Goal: Task Accomplishment & Management: Use online tool/utility

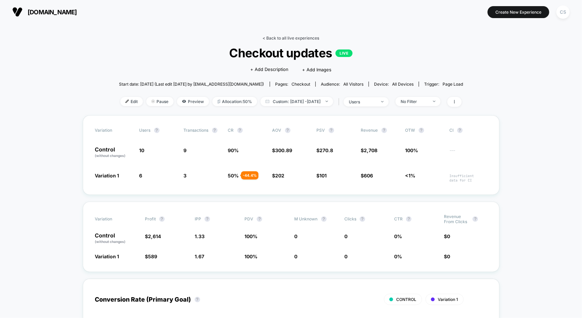
click at [263, 37] on link "< Back to all live experiences" at bounding box center [291, 37] width 57 height 5
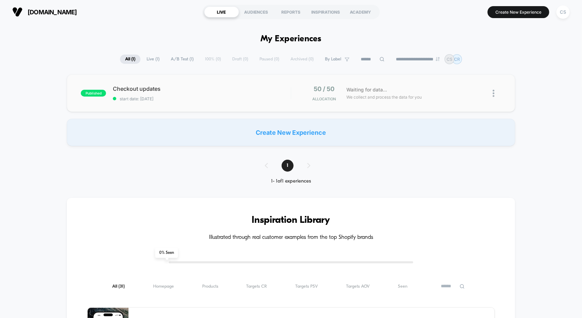
click at [493, 93] on img at bounding box center [494, 93] width 2 height 7
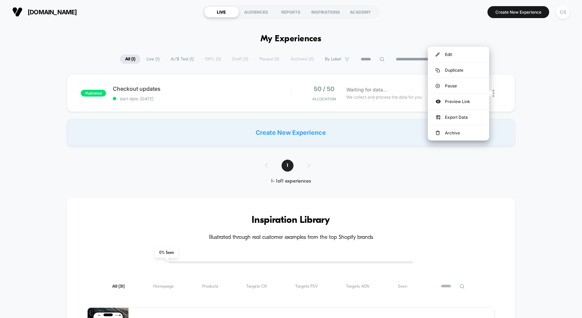
click at [542, 85] on div "published Checkout updates start date: [DATE] 50 / 50 Allocation Waiting for da…" at bounding box center [291, 110] width 582 height 72
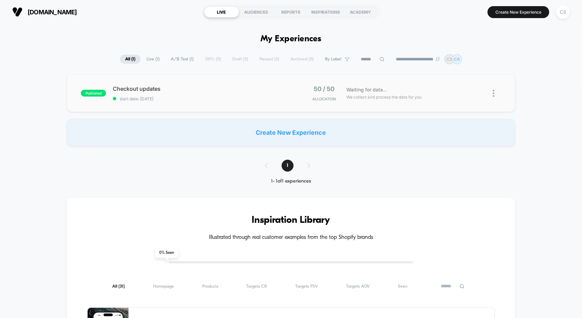
click at [494, 94] on img at bounding box center [494, 93] width 2 height 7
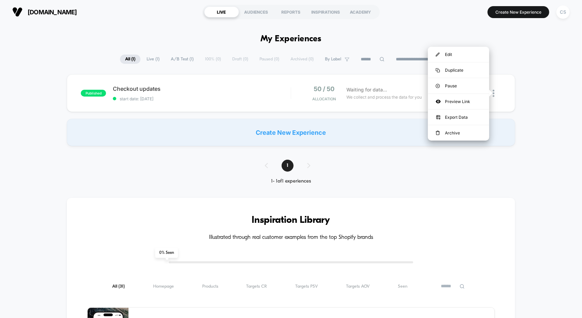
click at [537, 93] on div "published Checkout updates start date: [DATE] 50 / 50 Allocation Waiting for da…" at bounding box center [291, 110] width 582 height 72
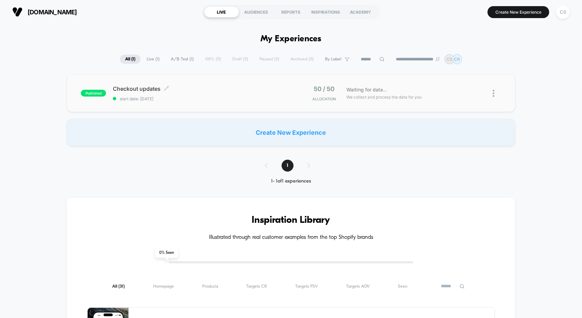
click at [219, 94] on div "Checkout updates Click to edit experience details Click to edit experience deta…" at bounding box center [202, 93] width 178 height 16
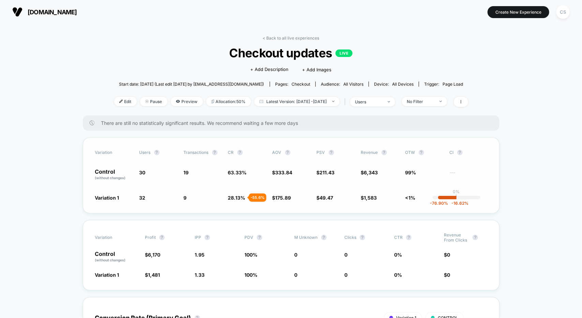
drag, startPoint x: 179, startPoint y: 182, endPoint x: 204, endPoint y: 180, distance: 25.4
click at [179, 181] on div "Variation users ? Transactions ? CR ? AOV ? PSV ? Revenue ? OTW ? CI ? Control …" at bounding box center [291, 175] width 417 height 76
click at [253, 197] on div "- 55.6 %" at bounding box center [257, 197] width 17 height 8
drag, startPoint x: 174, startPoint y: 180, endPoint x: 193, endPoint y: 179, distance: 19.2
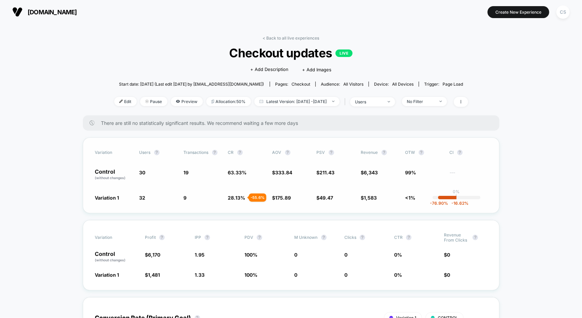
click at [174, 181] on div "Variation users ? Transactions ? CR ? AOV ? PSV ? Revenue ? OTW ? CI ? Control …" at bounding box center [291, 175] width 417 height 76
click at [293, 100] on span "Latest Version: [DATE] - [DATE]" at bounding box center [296, 101] width 85 height 9
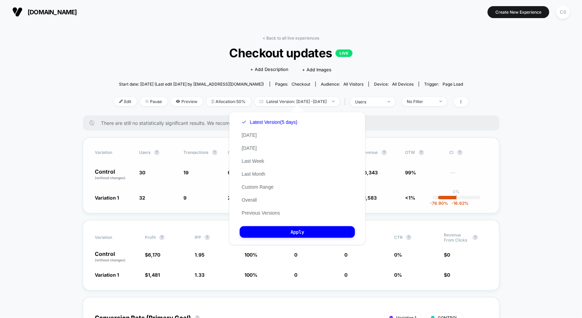
click at [181, 180] on div "Variation users ? Transactions ? CR ? AOV ? PSV ? Revenue ? OTW ? CI ? Control …" at bounding box center [291, 175] width 417 height 76
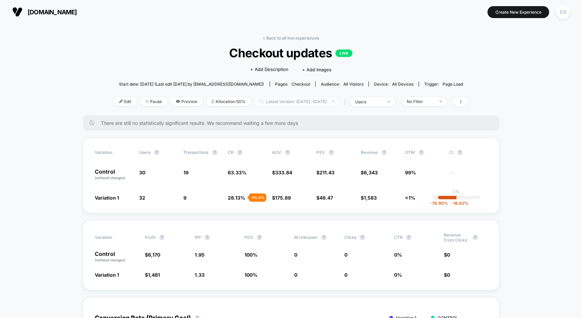
click at [285, 103] on span "Latest Version: [DATE] - [DATE]" at bounding box center [296, 101] width 85 height 9
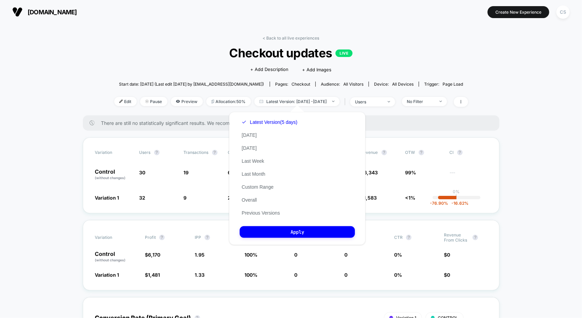
click at [187, 90] on div "< Back to all live experiences Checkout updates LIVE Click to edit experience d…" at bounding box center [291, 75] width 354 height 80
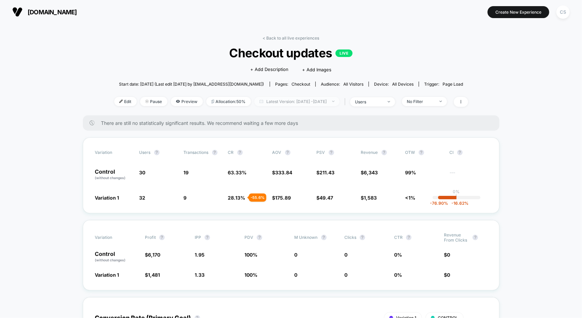
click at [295, 100] on span "Latest Version: [DATE] - [DATE]" at bounding box center [296, 101] width 85 height 9
select select "*"
select select "****"
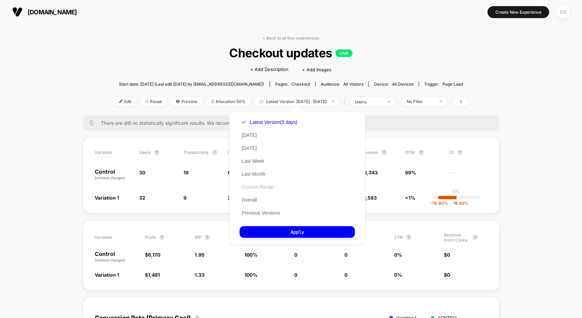
click at [265, 185] on button "Custom Range" at bounding box center [258, 187] width 36 height 6
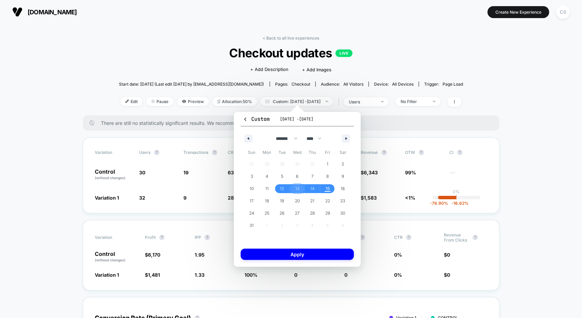
click at [295, 191] on span "13" at bounding box center [297, 188] width 15 height 9
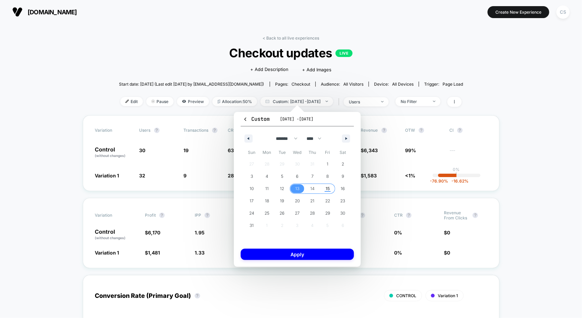
click at [323, 189] on span "15" at bounding box center [327, 188] width 15 height 9
click at [303, 255] on button "Apply" at bounding box center [297, 254] width 113 height 11
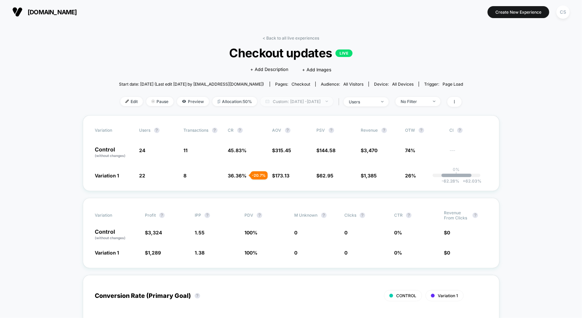
click at [288, 99] on span "Custom: [DATE] - [DATE]" at bounding box center [297, 101] width 73 height 9
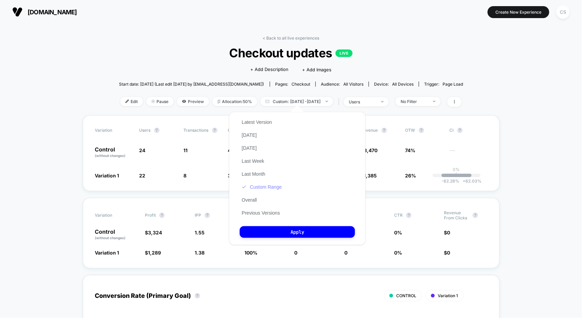
click at [265, 186] on button "Custom Range" at bounding box center [262, 187] width 44 height 6
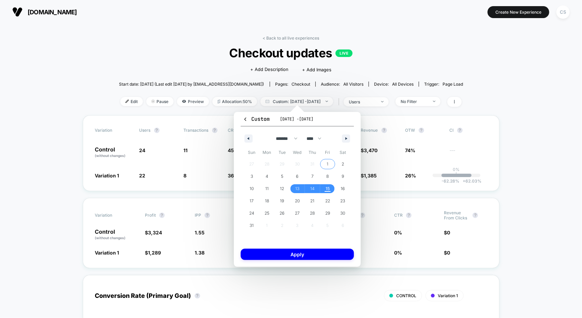
click at [327, 163] on span "1" at bounding box center [328, 164] width 2 height 12
click at [263, 187] on span "11" at bounding box center [267, 188] width 15 height 9
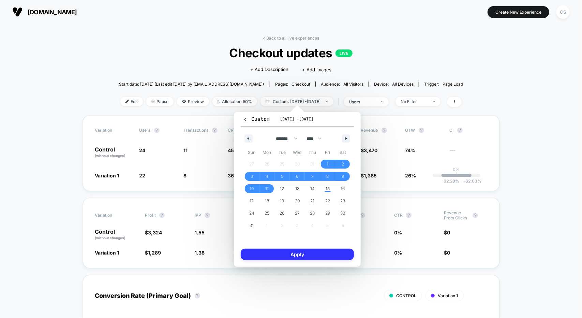
click at [299, 255] on button "Apply" at bounding box center [297, 254] width 113 height 11
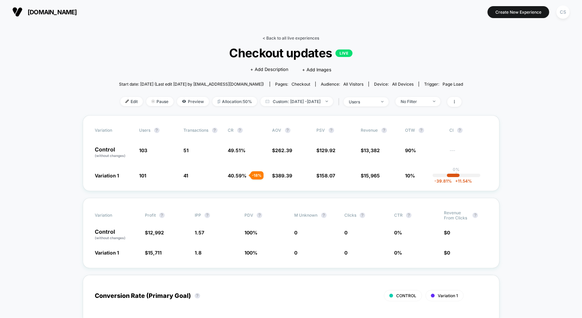
click at [265, 36] on link "< Back to all live experiences" at bounding box center [291, 37] width 57 height 5
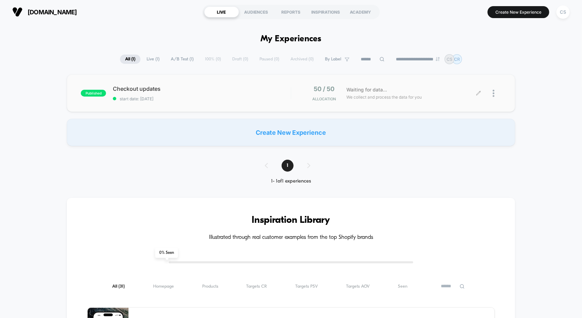
click at [261, 92] on div "Checkout updates start date: [DATE]" at bounding box center [202, 93] width 178 height 16
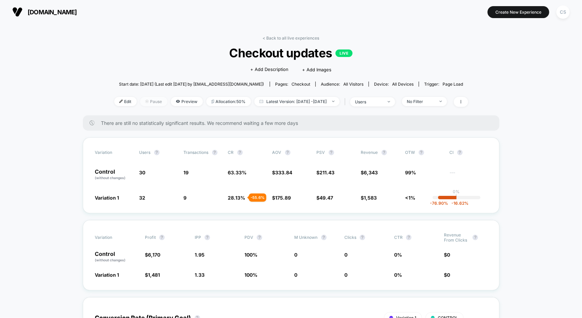
click at [140, 101] on span "Pause" at bounding box center [153, 101] width 27 height 9
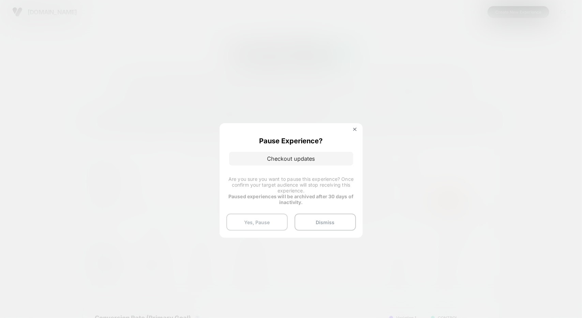
click at [254, 221] on button "Yes, Pause" at bounding box center [256, 222] width 61 height 17
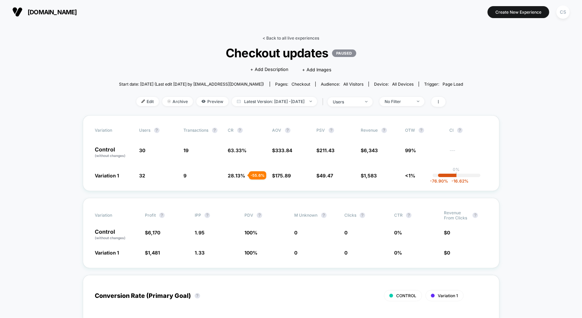
click at [265, 38] on link "< Back to all live experiences" at bounding box center [291, 37] width 57 height 5
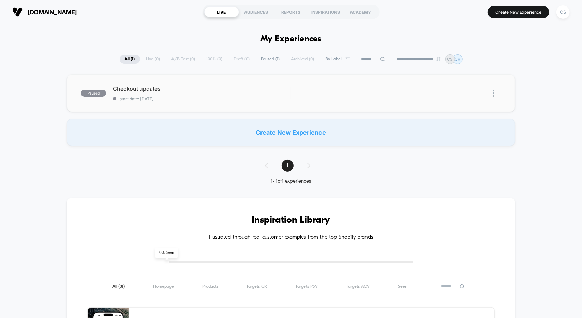
click at [494, 93] on img at bounding box center [494, 93] width 2 height 7
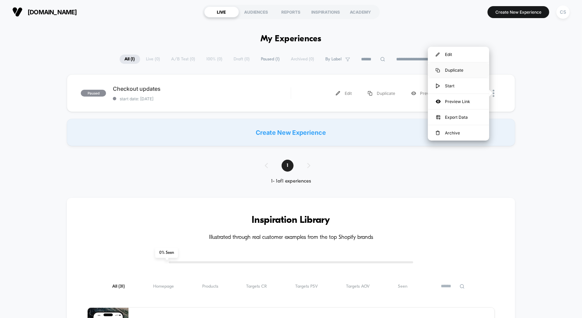
click at [457, 69] on div "Duplicate" at bounding box center [458, 69] width 61 height 15
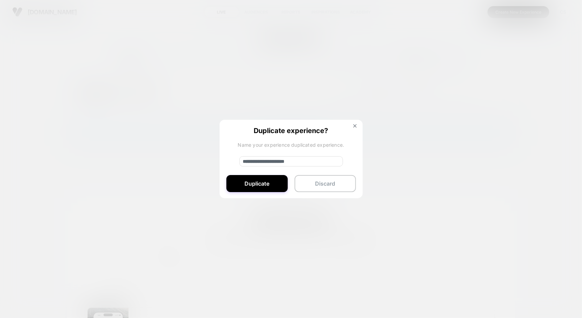
click at [267, 161] on input "**********" at bounding box center [291, 161] width 104 height 10
type input "**********"
click at [252, 182] on button "Duplicate" at bounding box center [256, 183] width 61 height 17
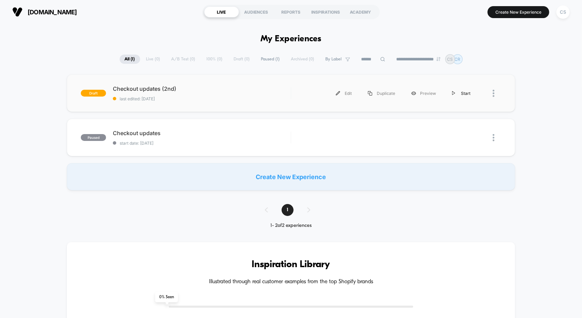
click at [460, 91] on div "Start" at bounding box center [461, 93] width 34 height 15
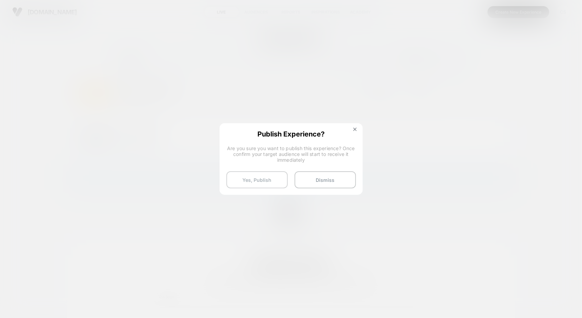
click at [254, 177] on button "Yes, Publish" at bounding box center [256, 179] width 61 height 17
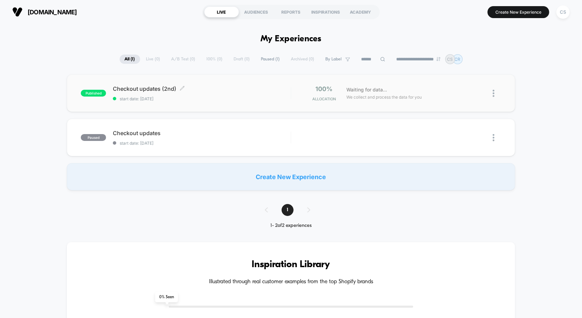
click at [235, 95] on div "Checkout updates (2nd) Click to edit experience details Click to edit experienc…" at bounding box center [202, 93] width 178 height 16
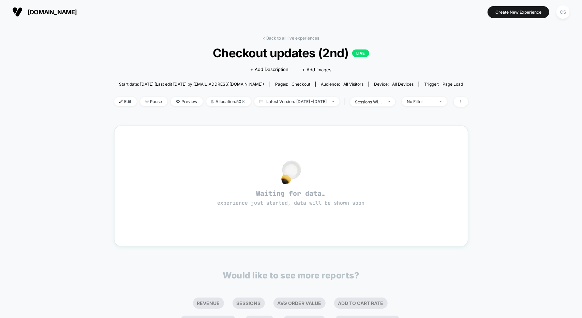
click at [509, 109] on div "< Back to all live experiences Checkout updates (2nd) LIVE Click to edit experi…" at bounding box center [291, 205] width 582 height 363
click at [267, 39] on link "< Back to all live experiences" at bounding box center [291, 37] width 57 height 5
